Goal: Task Accomplishment & Management: Use online tool/utility

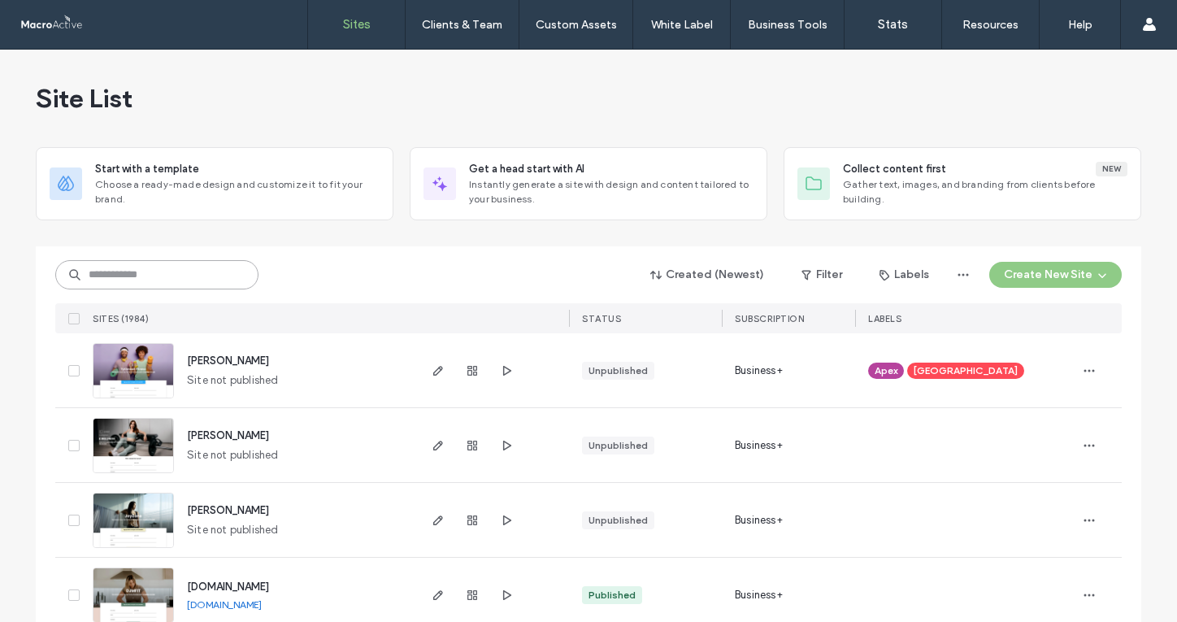
click at [200, 283] on input at bounding box center [156, 274] width 203 height 29
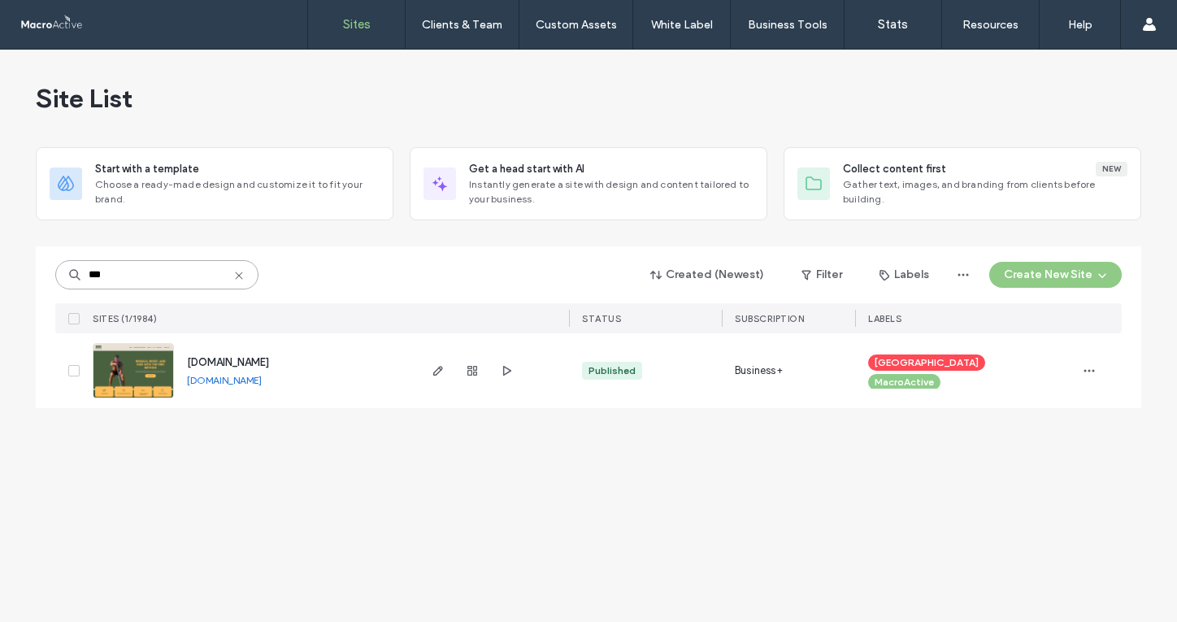
type input "***"
click at [241, 364] on span "www.rrrmethod.com" at bounding box center [228, 362] width 82 height 12
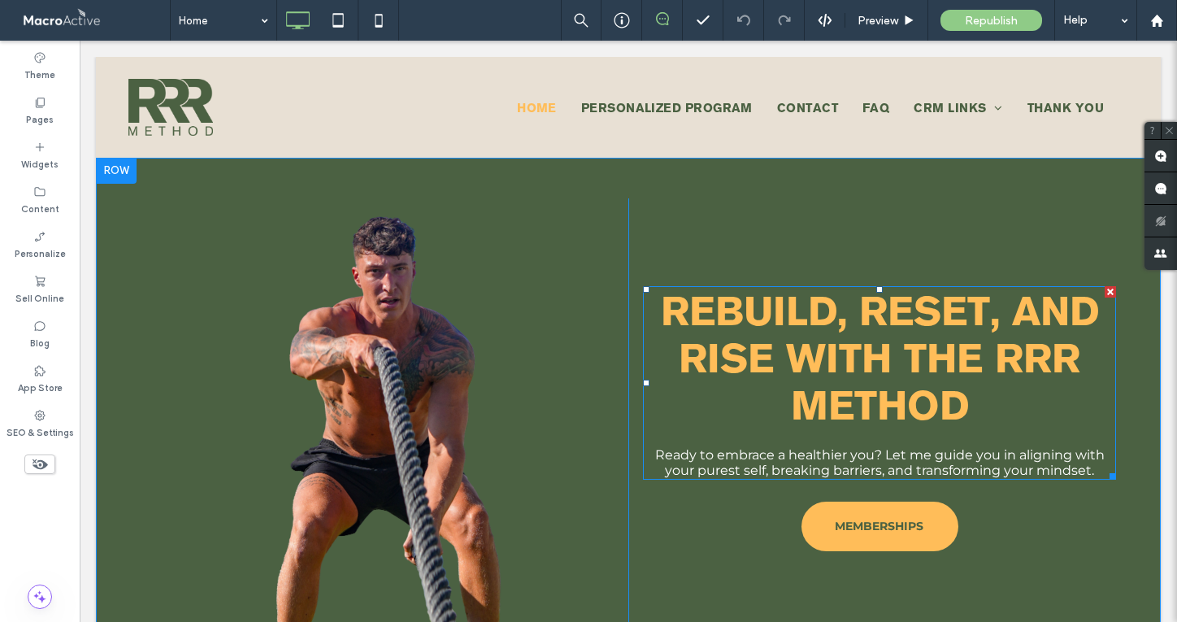
scroll to position [664, 0]
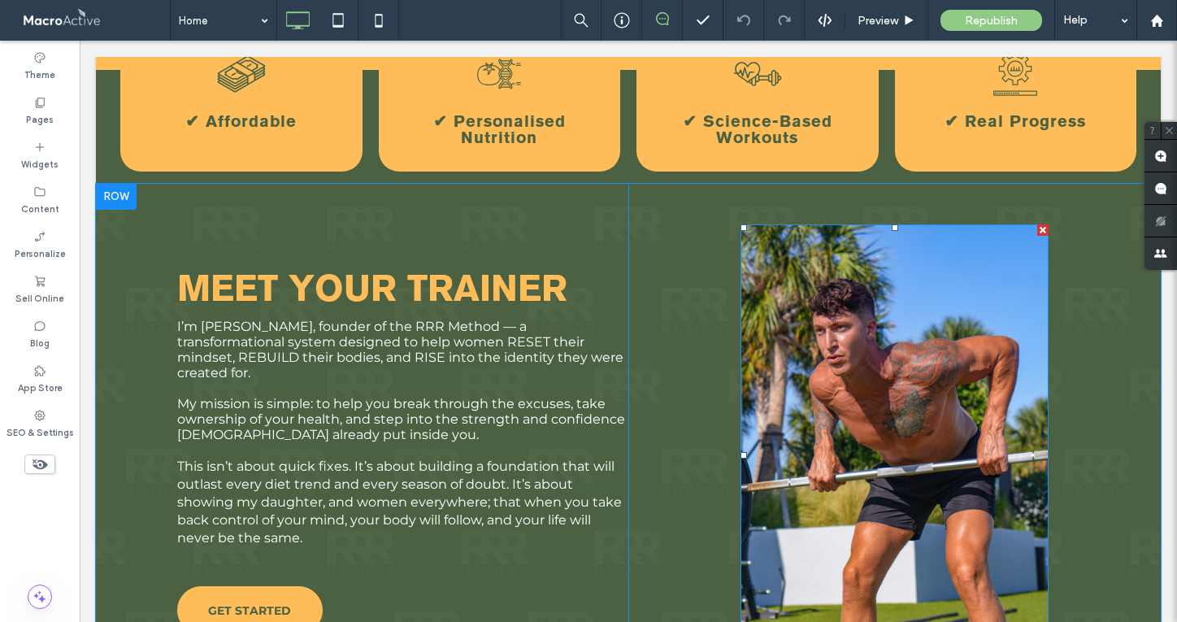
click at [921, 306] on img at bounding box center [894, 455] width 308 height 462
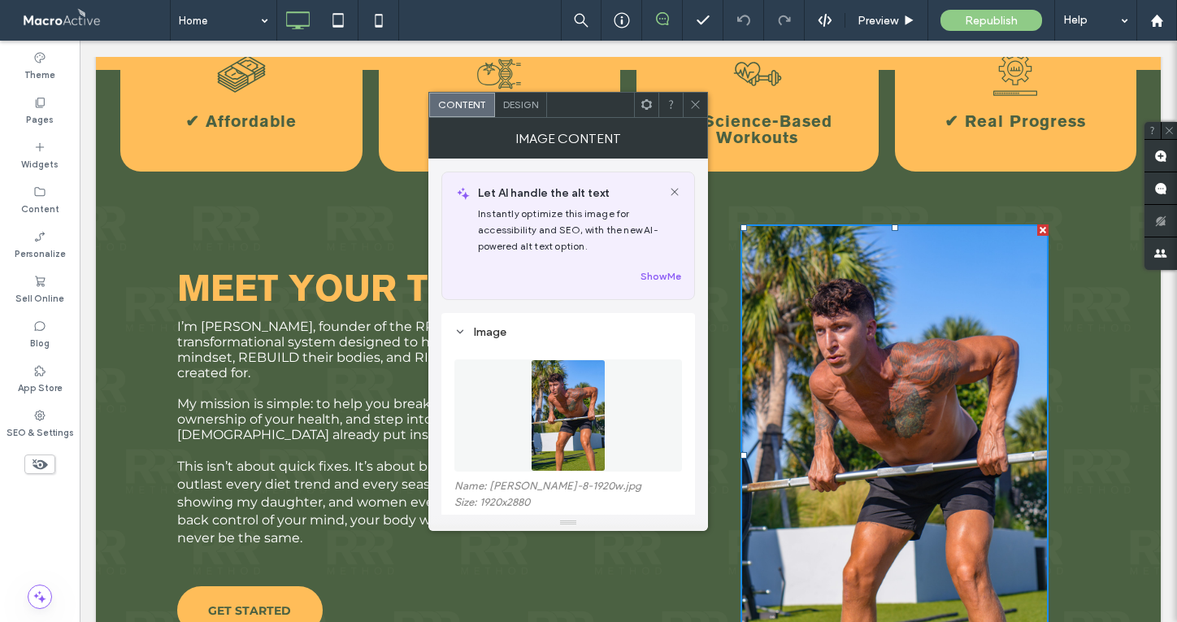
click at [523, 85] on icon at bounding box center [499, 74] width 49 height 49
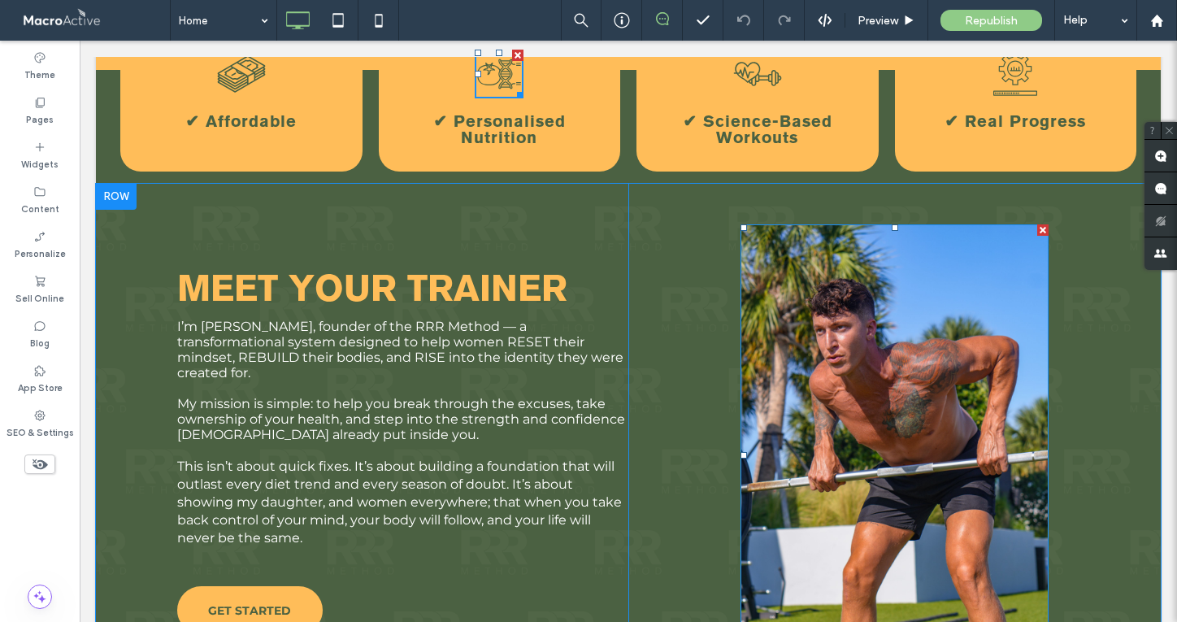
click at [847, 271] on img at bounding box center [894, 455] width 308 height 462
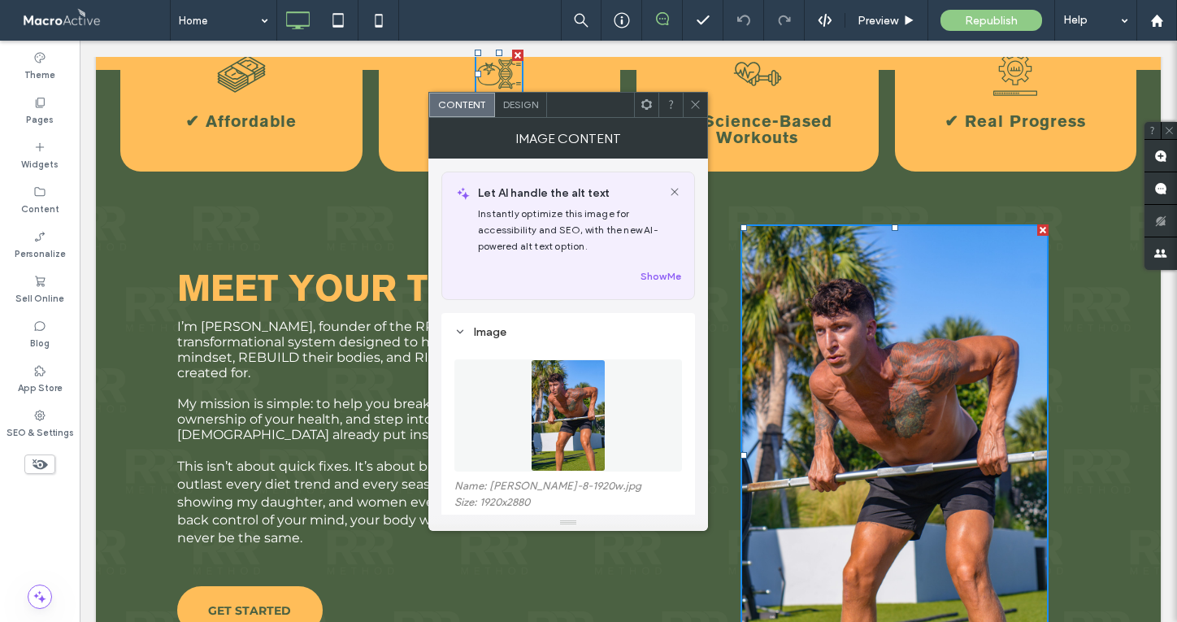
click at [511, 101] on span "Design" at bounding box center [520, 104] width 35 height 12
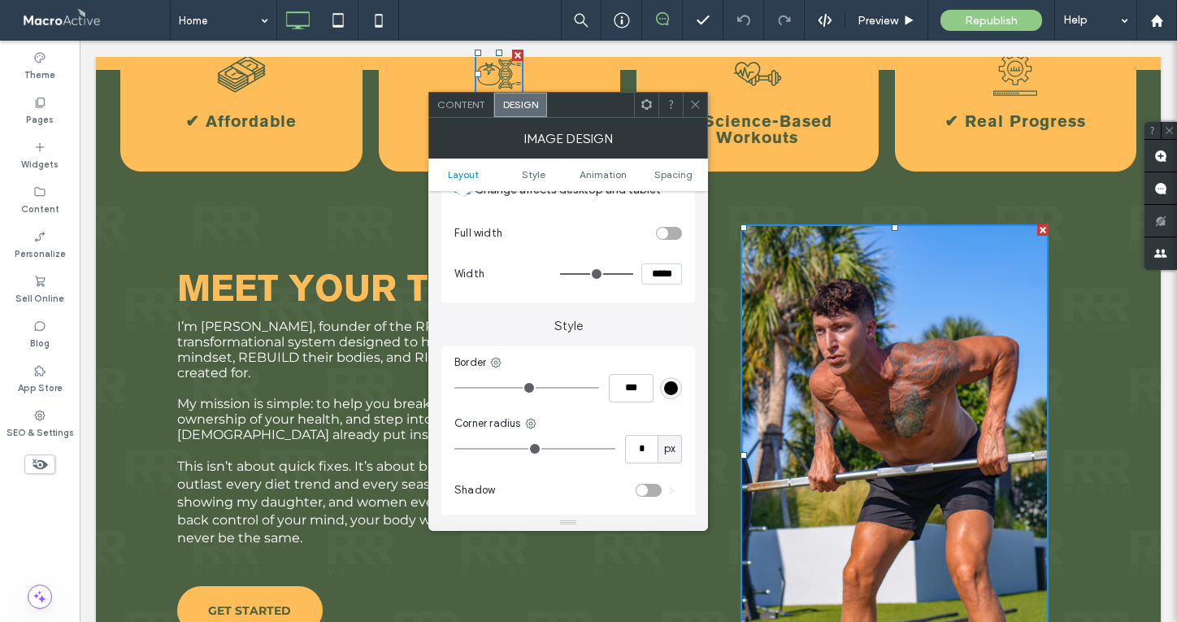
scroll to position [232, 0]
click at [651, 446] on input "*" at bounding box center [641, 446] width 33 height 28
type input "**"
click at [696, 99] on icon at bounding box center [695, 104] width 12 height 12
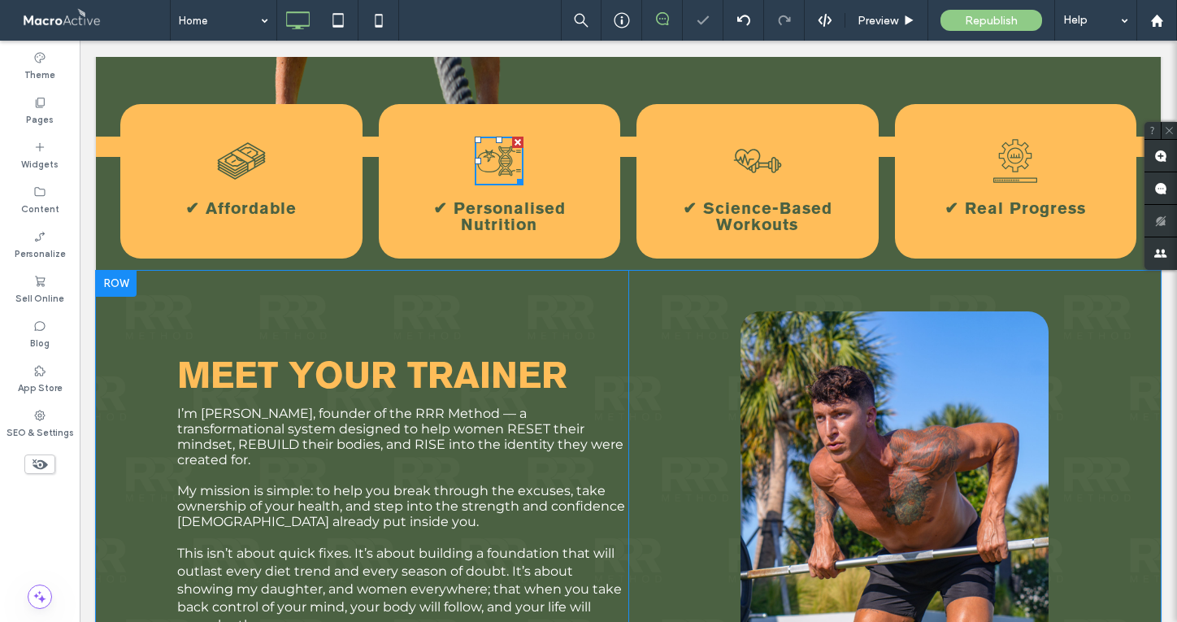
scroll to position [562, 0]
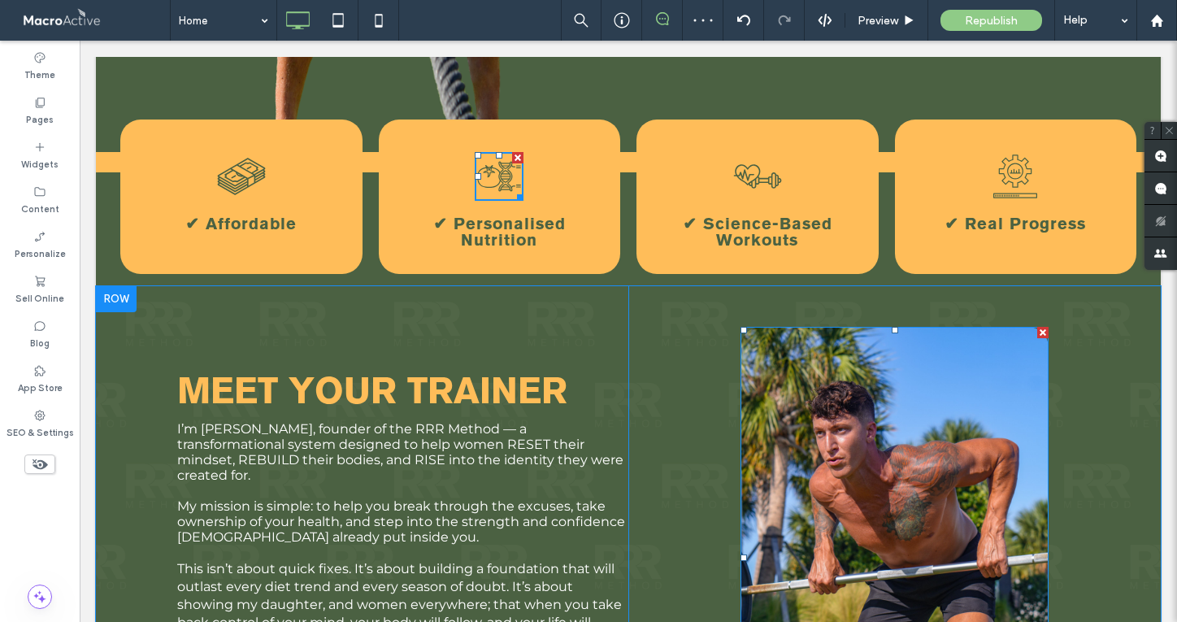
click at [819, 479] on img at bounding box center [894, 558] width 308 height 462
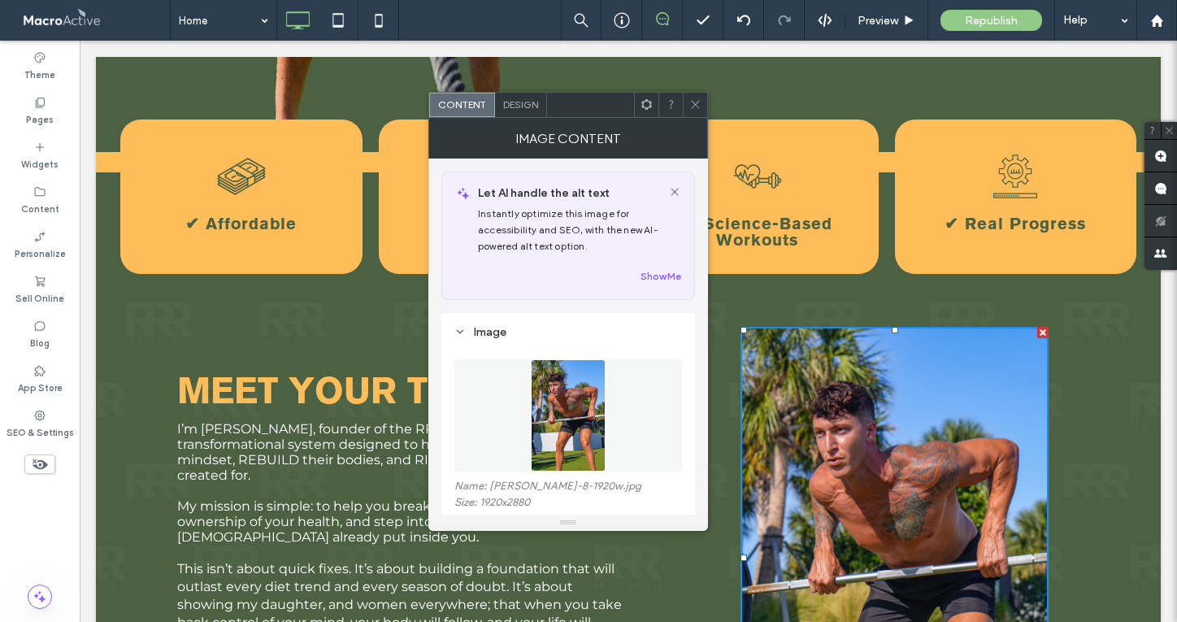
click at [517, 100] on span "Design" at bounding box center [520, 104] width 35 height 12
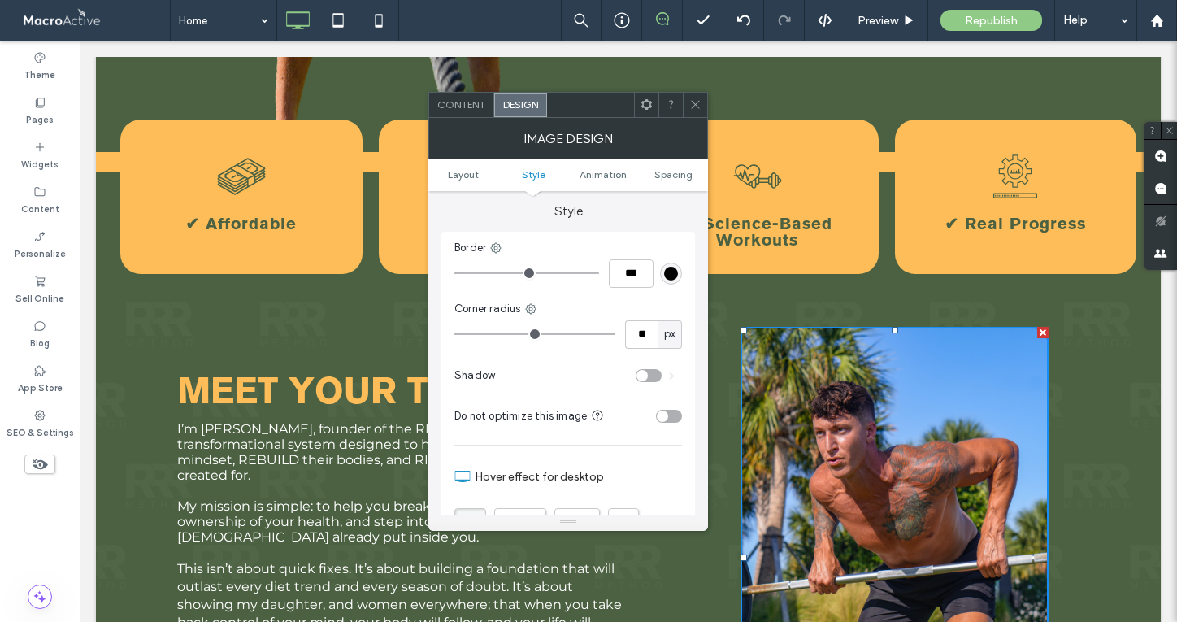
scroll to position [379, 0]
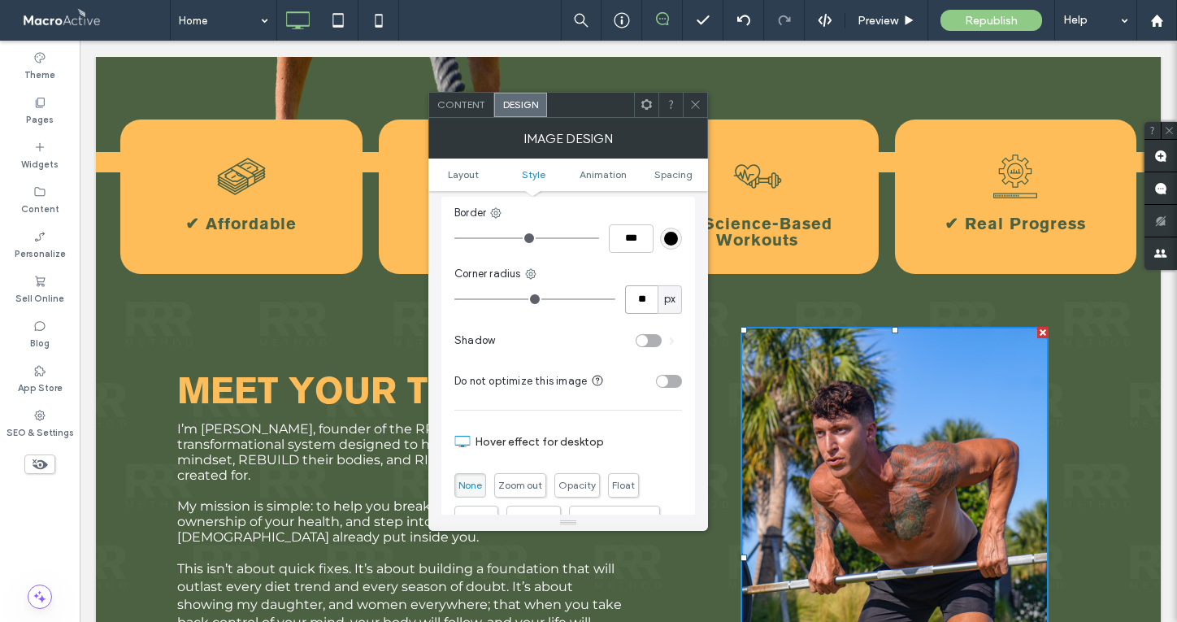
click at [646, 303] on input "**" at bounding box center [641, 299] width 33 height 28
click at [698, 102] on icon at bounding box center [695, 104] width 12 height 12
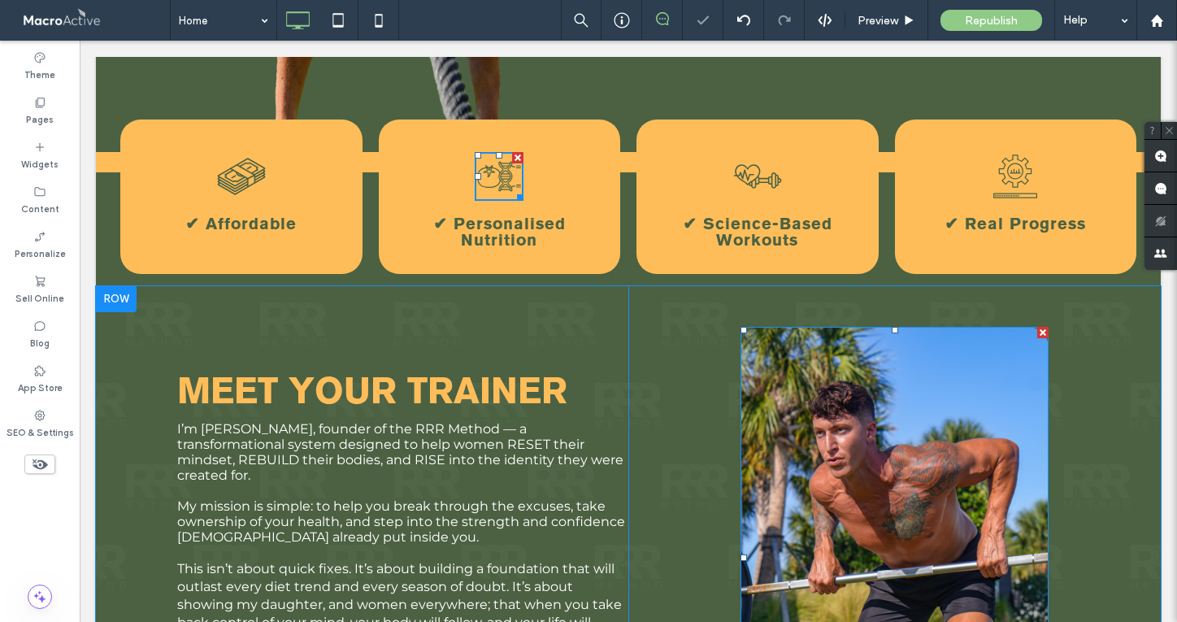
click at [941, 462] on img at bounding box center [894, 558] width 308 height 462
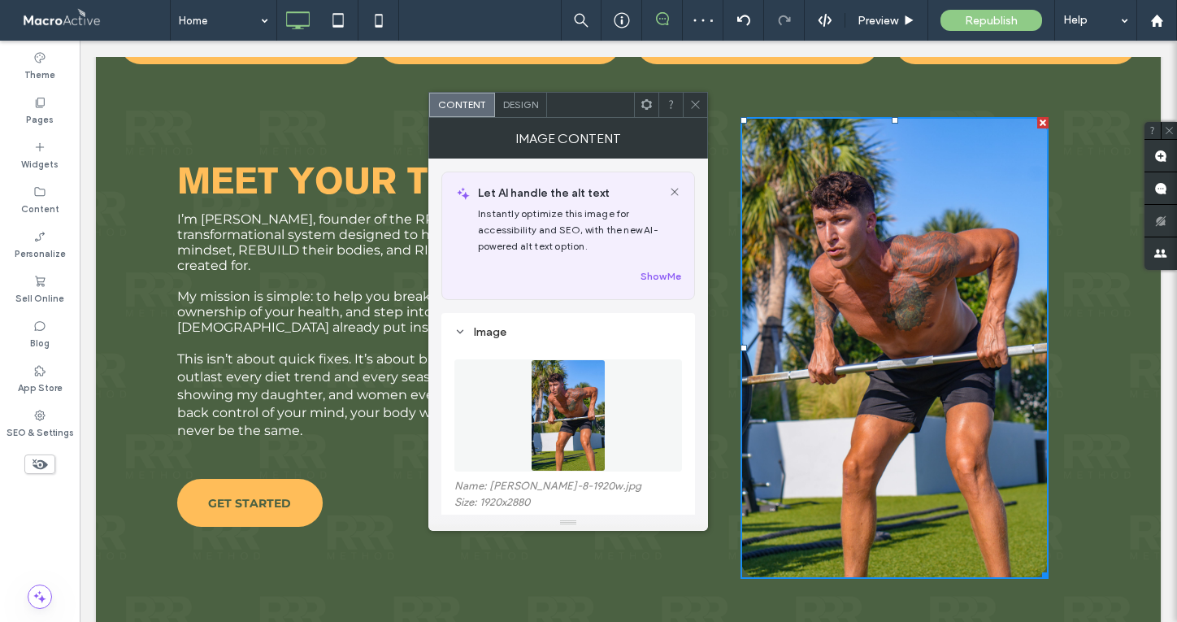
scroll to position [806, 0]
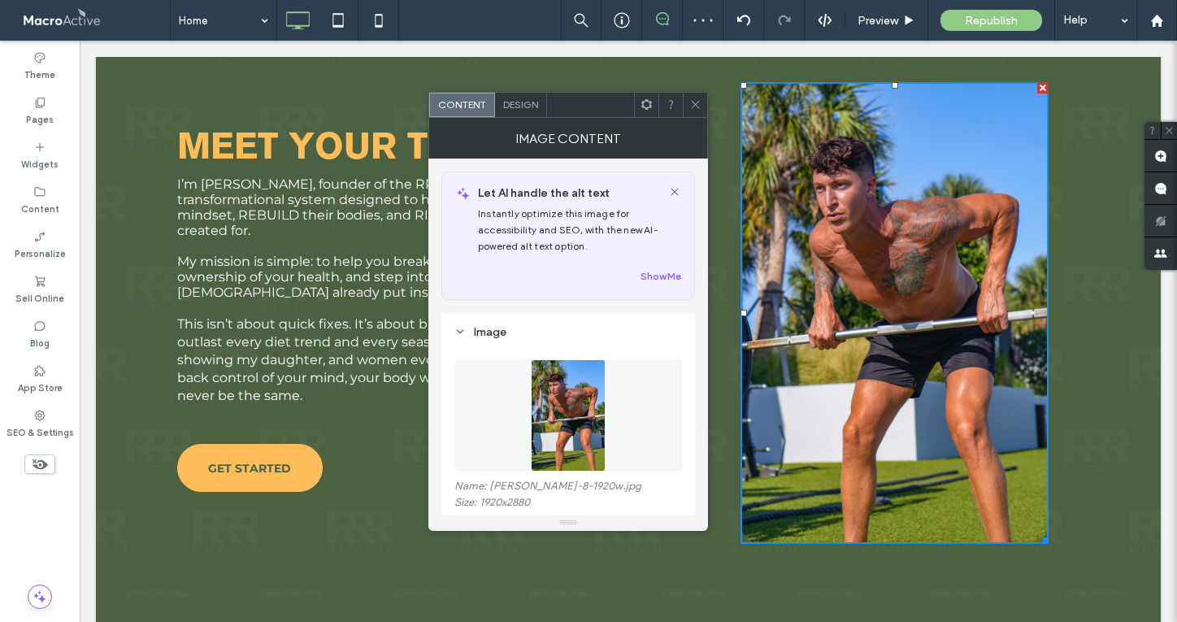
click at [698, 102] on icon at bounding box center [695, 104] width 12 height 12
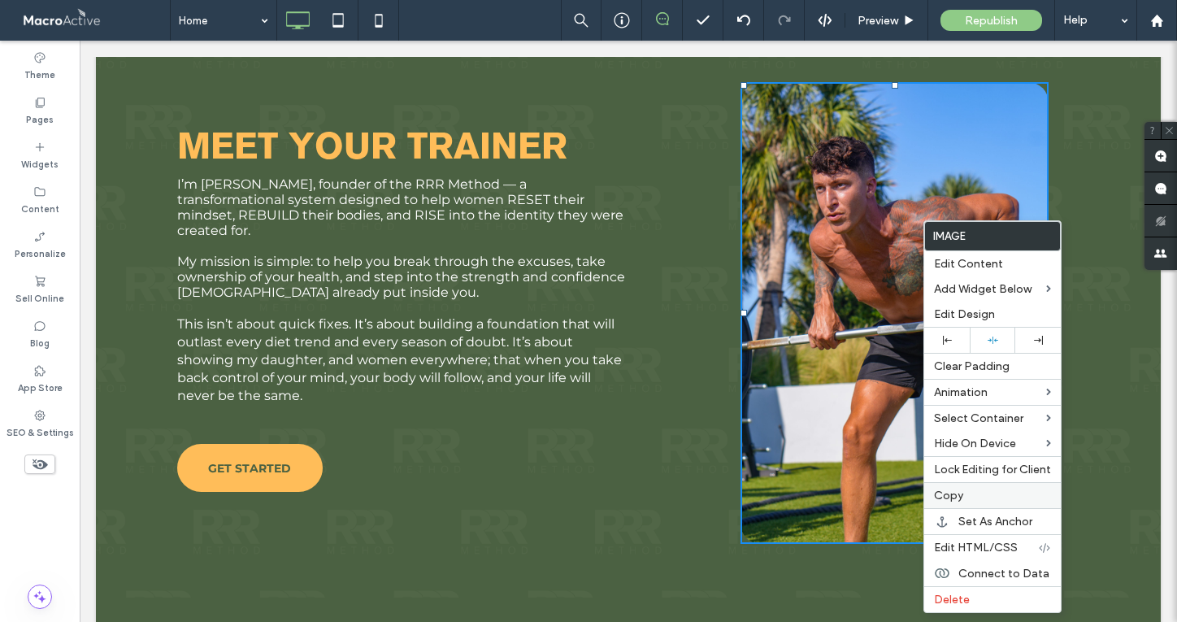
click at [1004, 490] on label "Copy" at bounding box center [992, 495] width 117 height 14
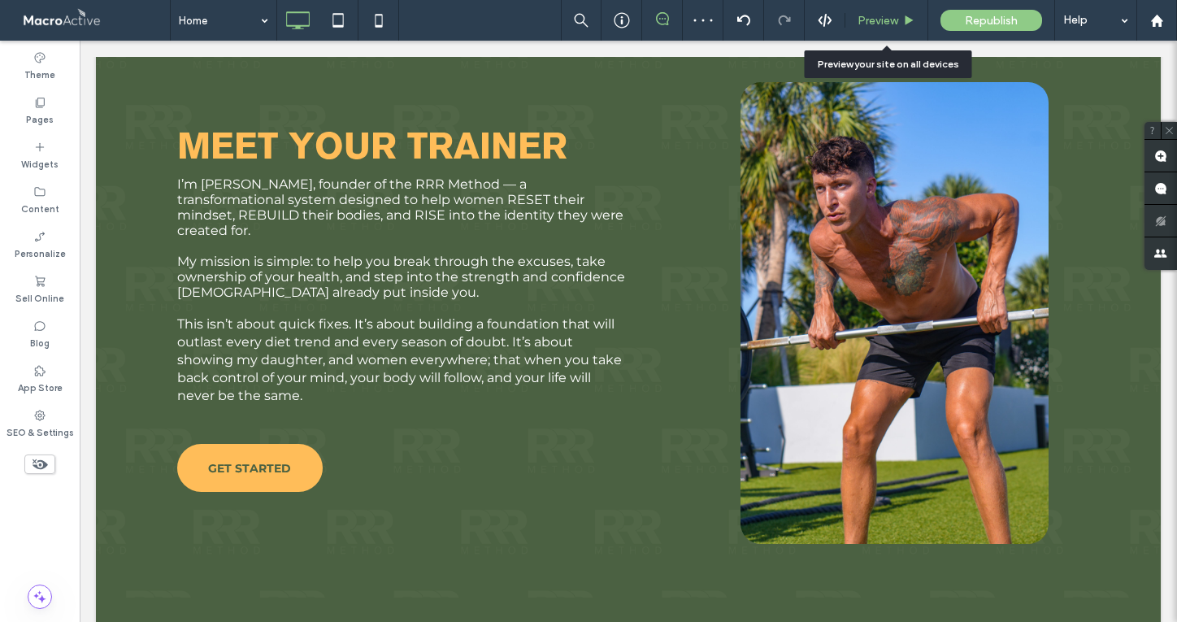
click at [886, 11] on div "Preview" at bounding box center [886, 20] width 83 height 41
click at [876, 15] on span "Preview" at bounding box center [877, 21] width 41 height 14
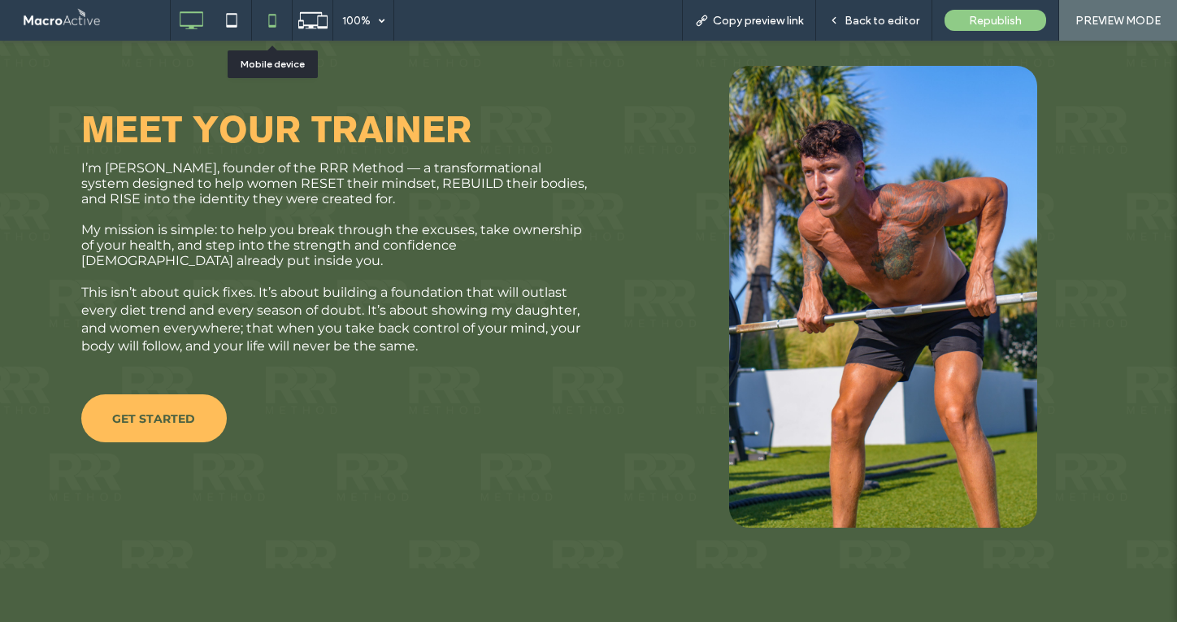
click at [261, 13] on icon at bounding box center [272, 20] width 33 height 33
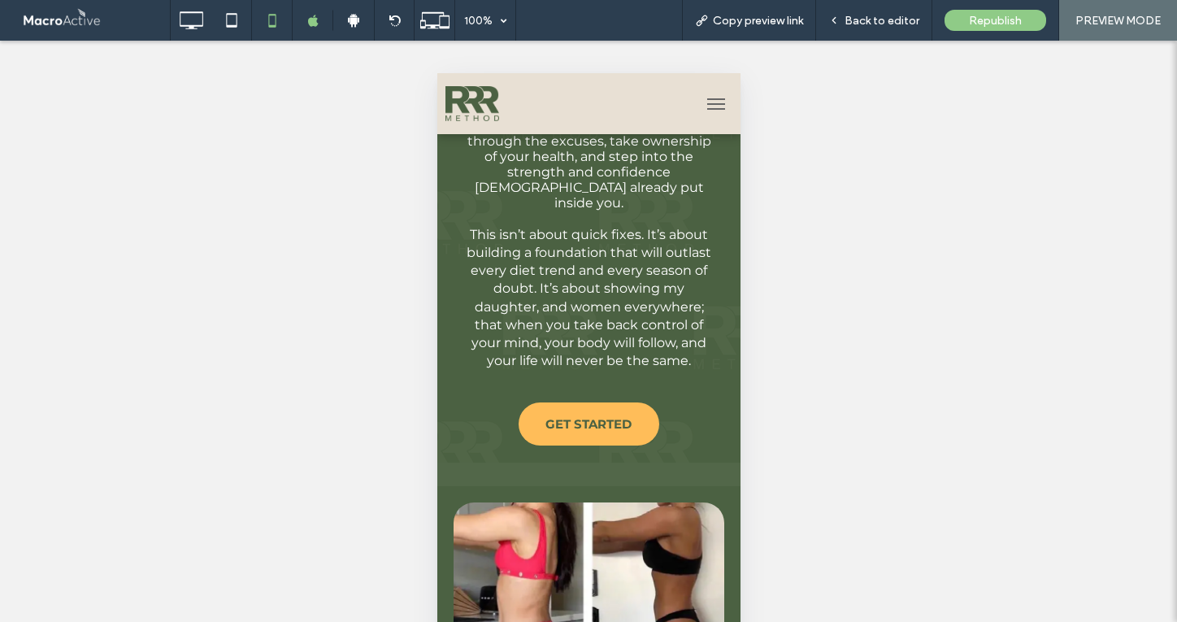
scroll to position [1870, 0]
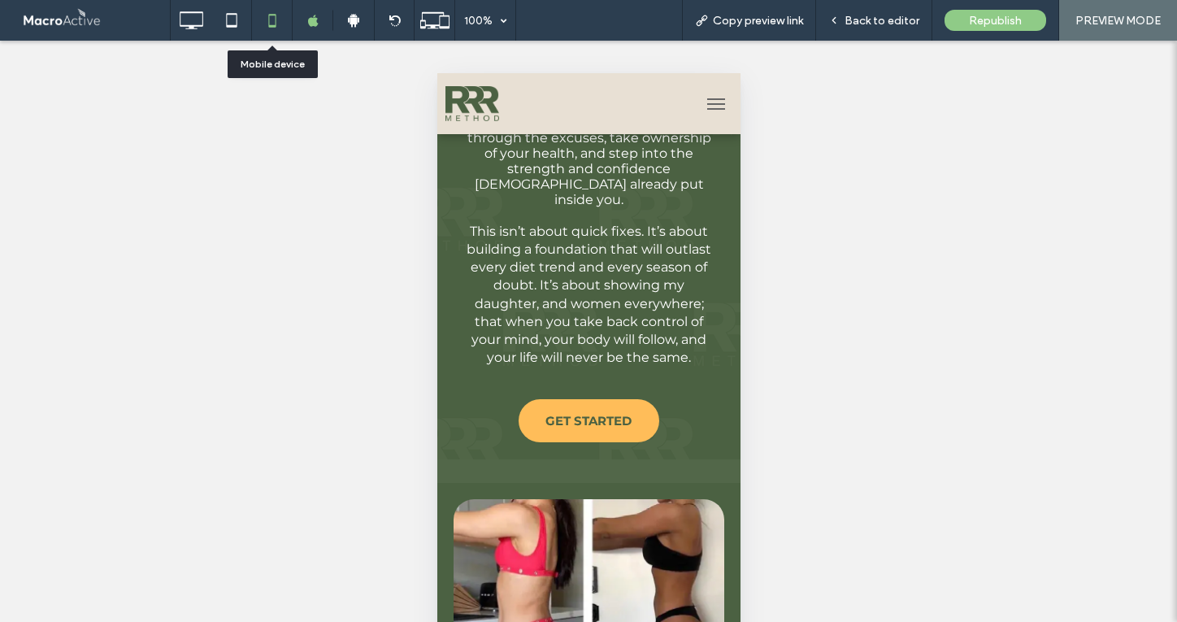
click at [273, 12] on icon at bounding box center [272, 20] width 33 height 33
